Goal: Register for event/course

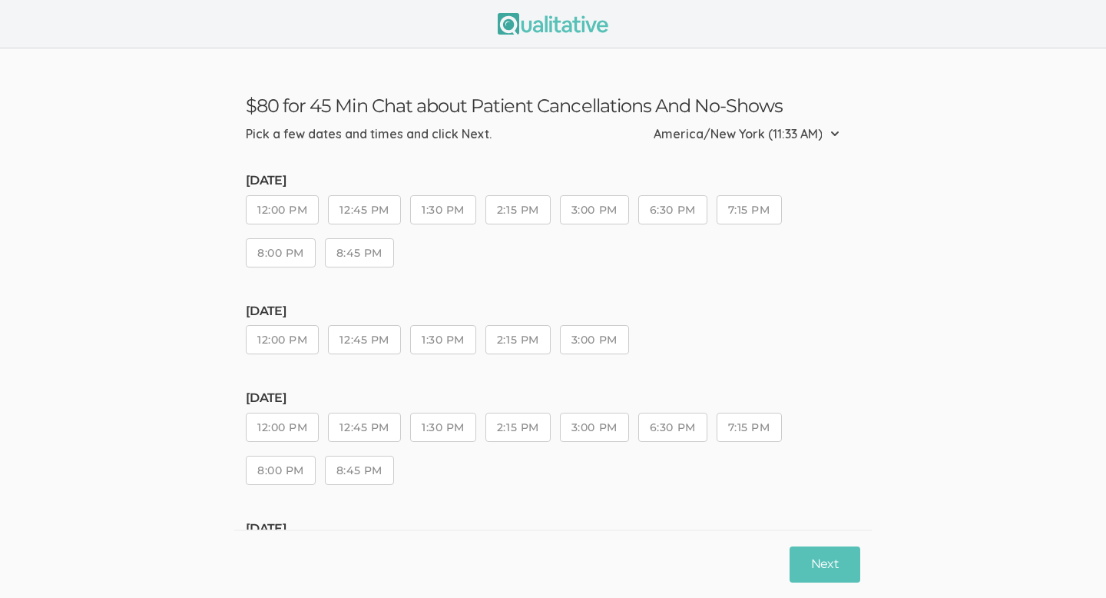
click at [301, 211] on button "12:00 PM" at bounding box center [282, 209] width 73 height 29
click at [817, 568] on button "Next" at bounding box center [825, 564] width 71 height 36
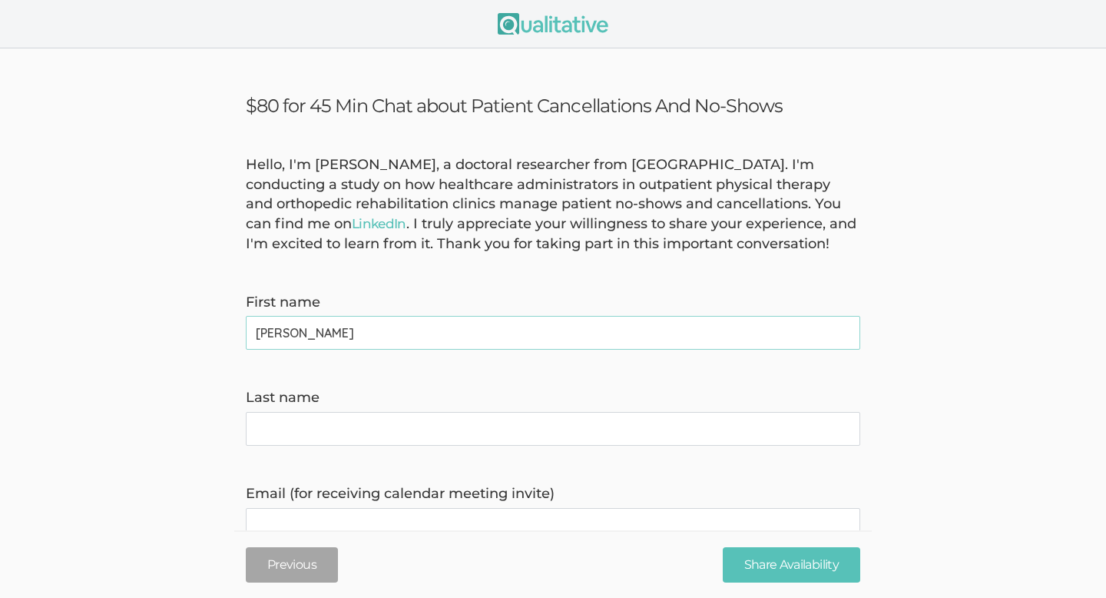
type name "[PERSON_NAME]"
click at [502, 428] on name "Last name" at bounding box center [553, 429] width 615 height 34
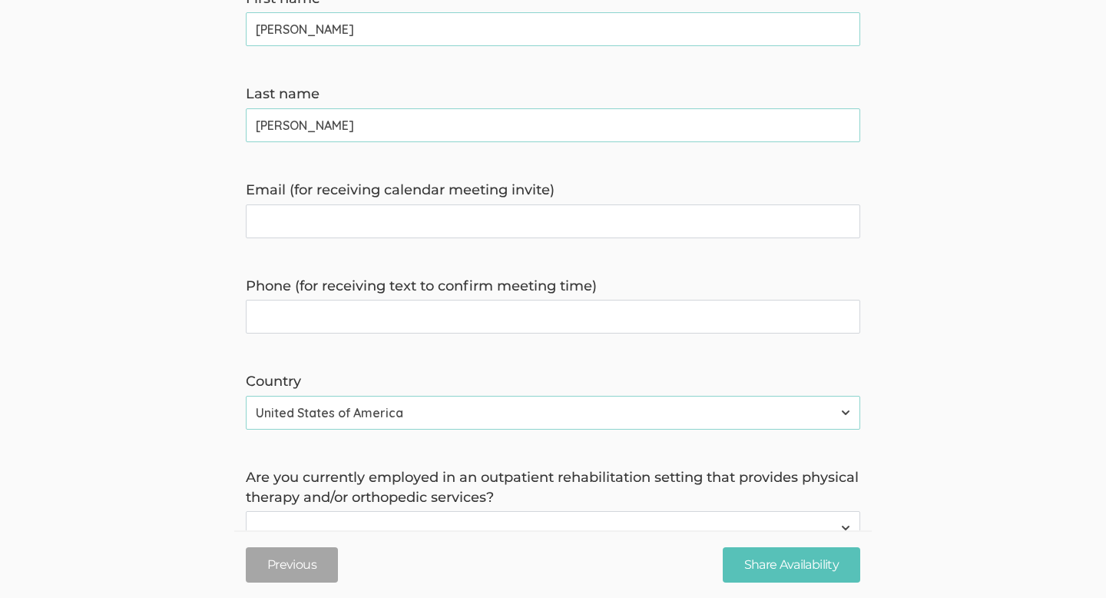
scroll to position [309, 0]
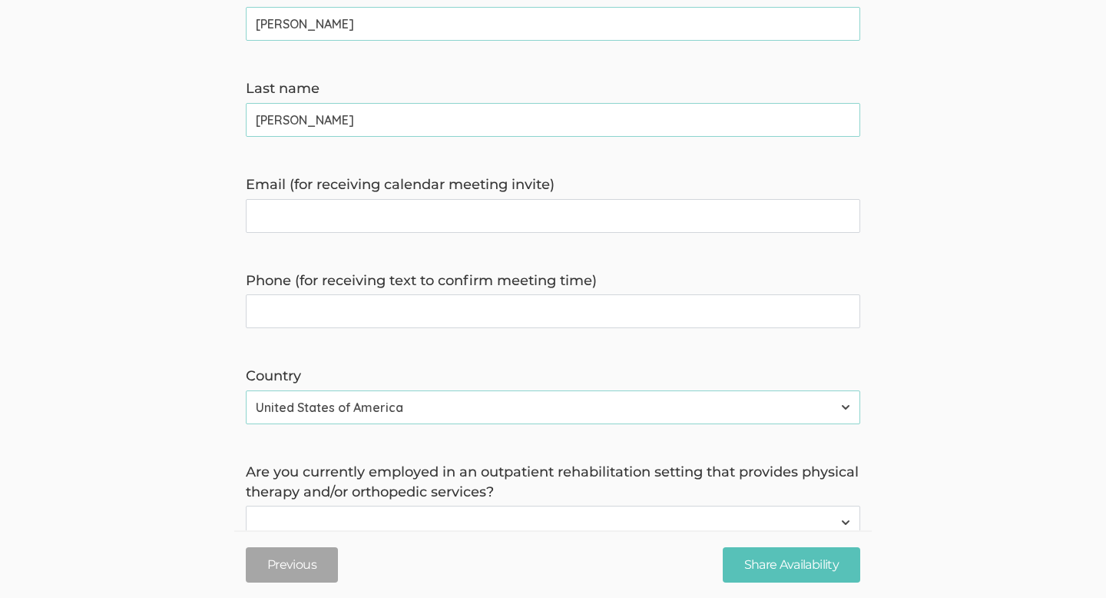
type name "[PERSON_NAME]"
click at [497, 222] on invite\) "Email (for receiving calendar meeting invite)" at bounding box center [553, 216] width 615 height 34
type invite\) "[EMAIL_ADDRESS][DOMAIN_NAME]"
click at [433, 317] on time\) "Phone (for receiving text to confirm meeting time)" at bounding box center [553, 311] width 615 height 34
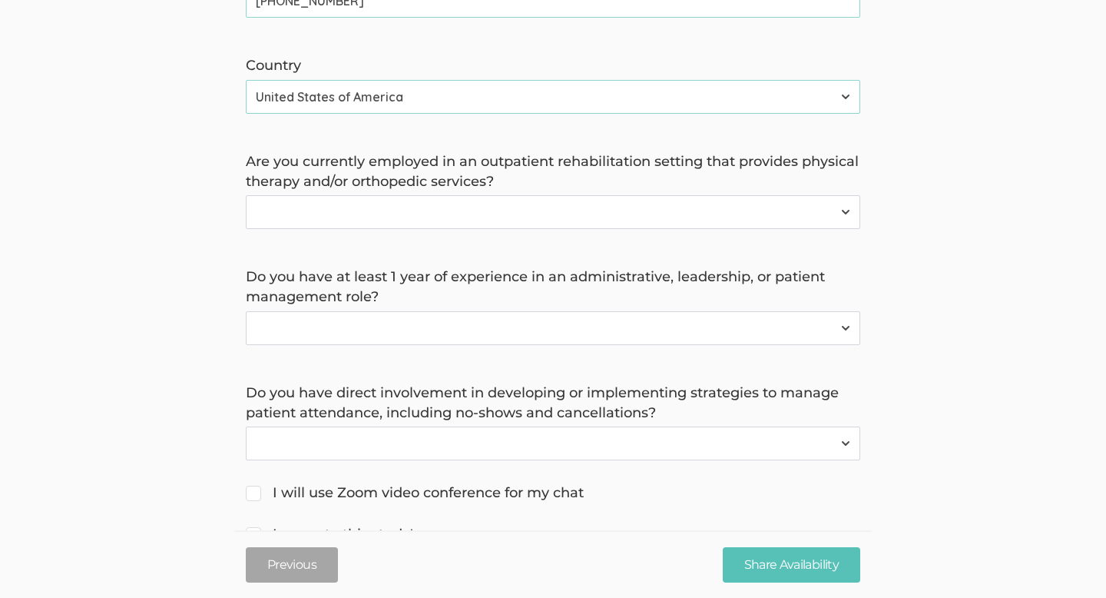
scroll to position [652, 0]
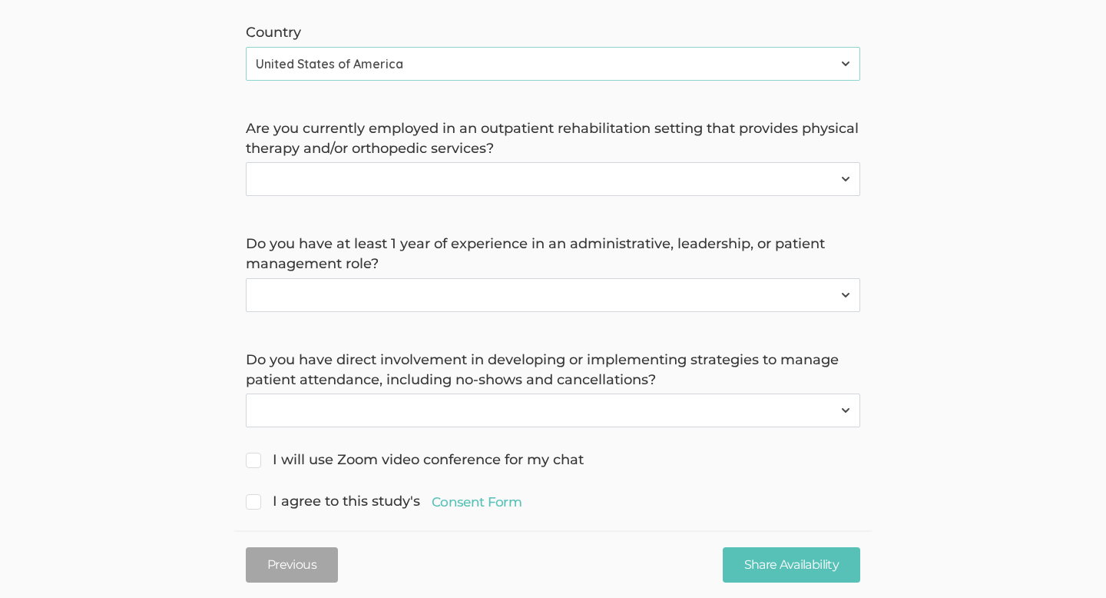
type time\) "[PHONE_NUMBER]"
click at [433, 191] on select "Yes No" at bounding box center [553, 179] width 615 height 34
select select "0"
click at [246, 162] on select "Yes No" at bounding box center [553, 179] width 615 height 34
click at [419, 305] on select "Yes No" at bounding box center [553, 295] width 615 height 34
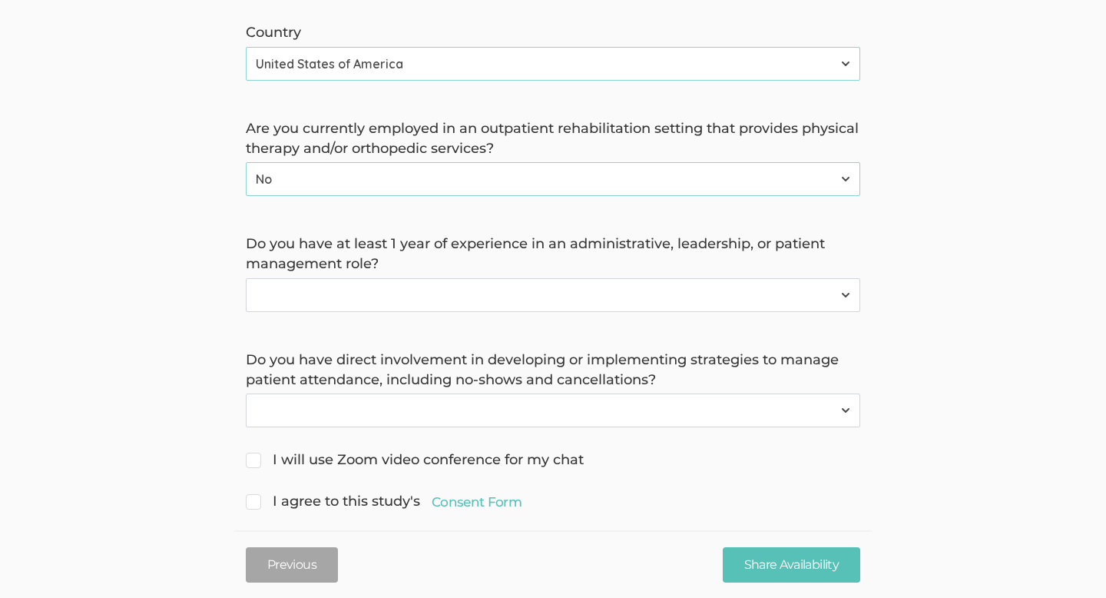
select select "0"
click at [246, 278] on select "Yes No" at bounding box center [553, 295] width 615 height 34
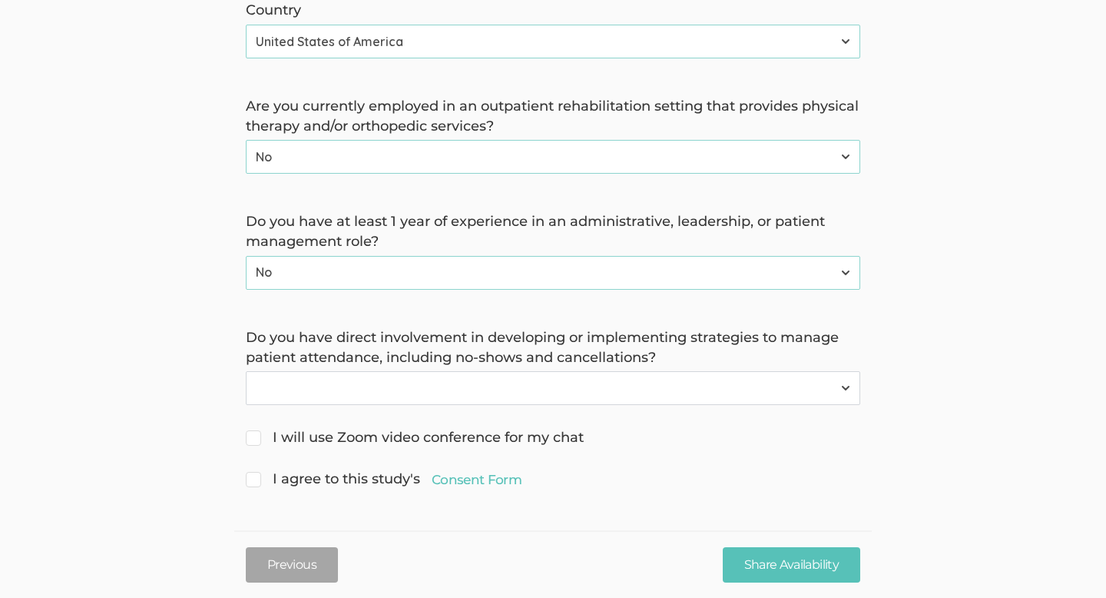
click at [416, 393] on select "Yes No" at bounding box center [553, 388] width 615 height 34
select select "0"
click at [246, 371] on select "Yes No" at bounding box center [553, 388] width 615 height 34
click at [255, 483] on span "I agree to this study's Consent Form" at bounding box center [384, 479] width 276 height 20
click at [255, 482] on input "I agree to this study's Consent Form" at bounding box center [251, 478] width 10 height 10
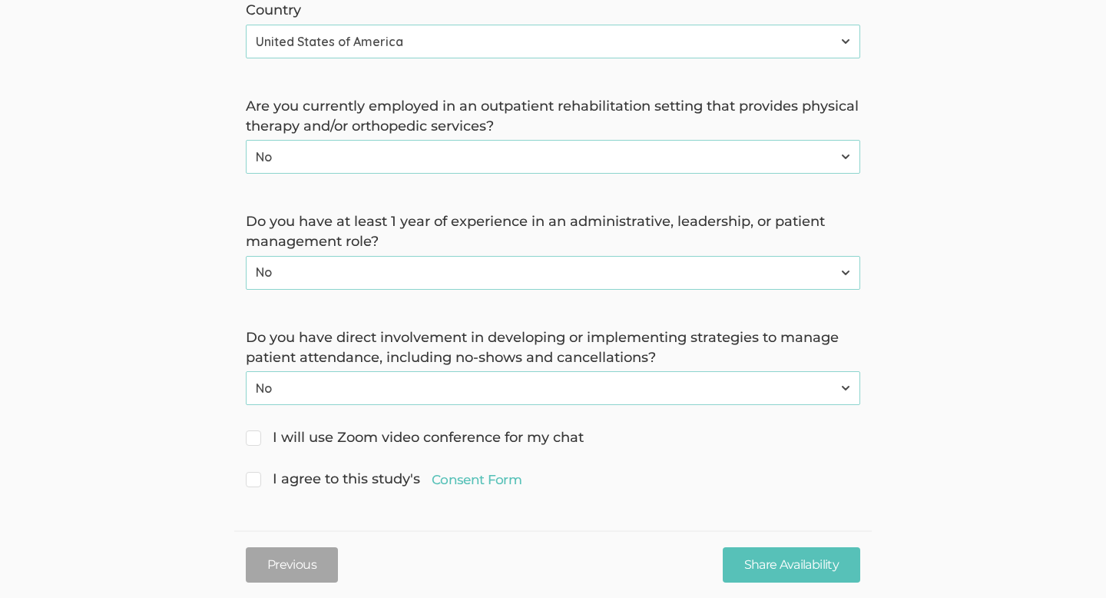
checkbox input "true"
click at [255, 434] on input "I will use Zoom video conference for my chat" at bounding box center [251, 436] width 10 height 10
checkbox input "true"
click at [784, 566] on input "Share Availability" at bounding box center [792, 564] width 138 height 36
